Goal: Task Accomplishment & Management: Manage account settings

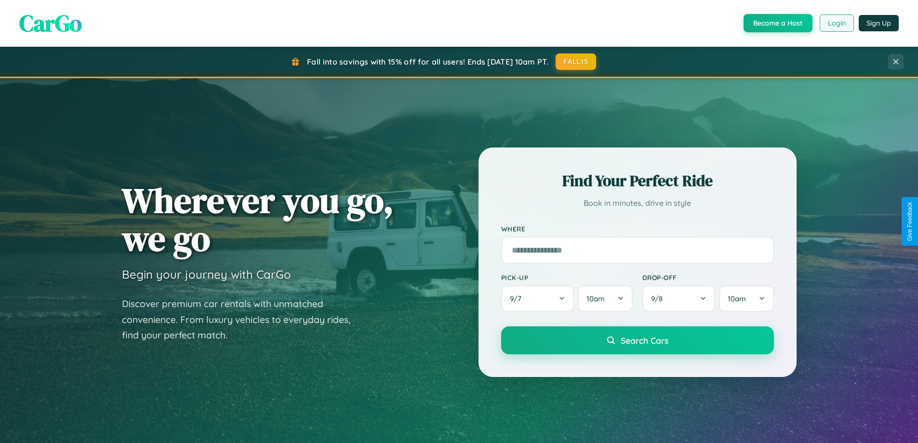
click at [836, 23] on button "Login" at bounding box center [837, 22] width 34 height 17
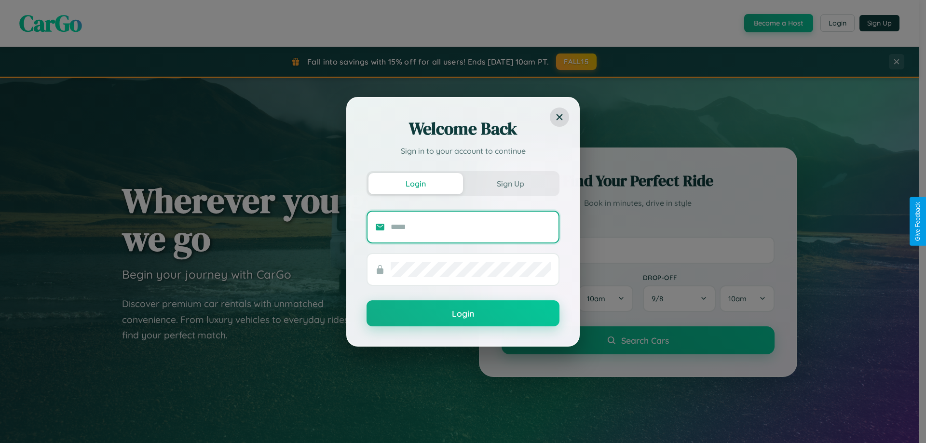
click at [470, 227] on input "text" at bounding box center [470, 226] width 160 height 15
type input "**********"
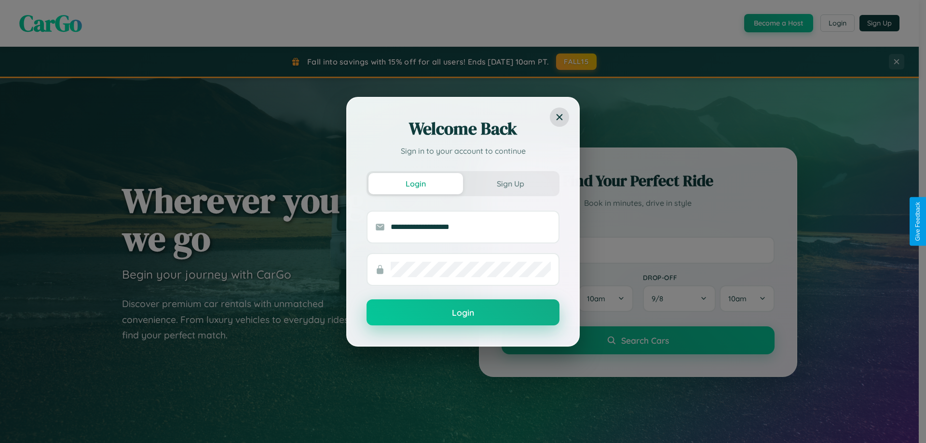
click at [463, 313] on button "Login" at bounding box center [462, 312] width 193 height 26
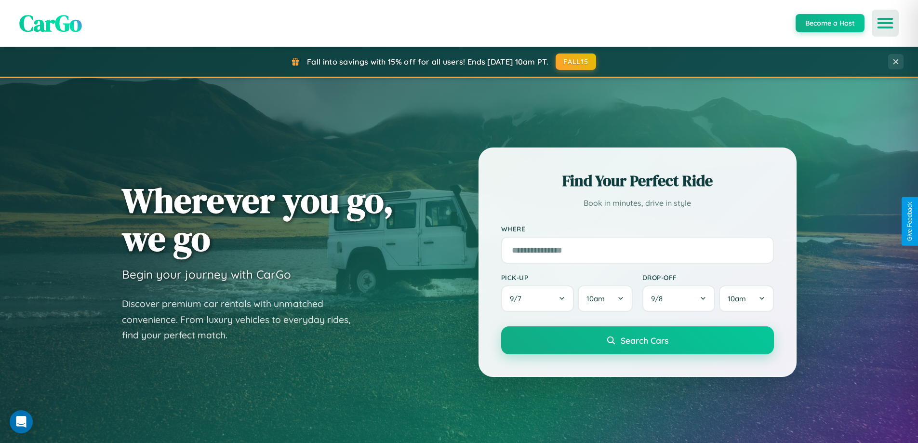
click at [886, 23] on icon "Open menu" at bounding box center [886, 23] width 14 height 9
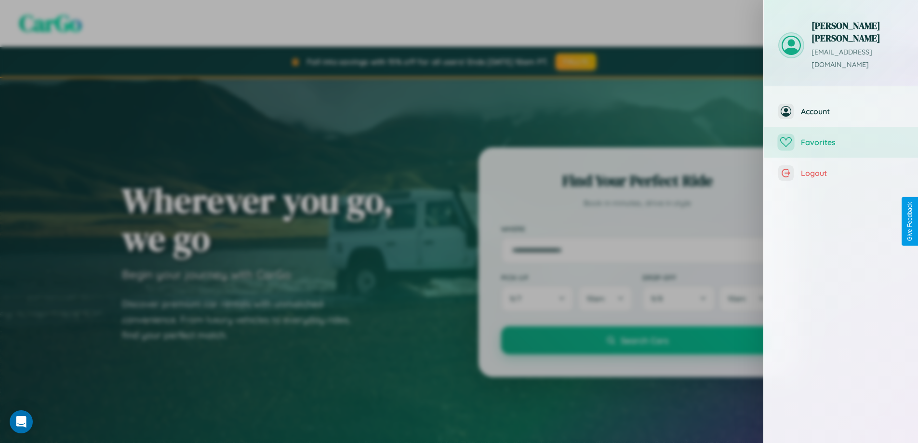
click at [841, 137] on span "Favorites" at bounding box center [852, 142] width 103 height 10
